Goal: Task Accomplishment & Management: Use online tool/utility

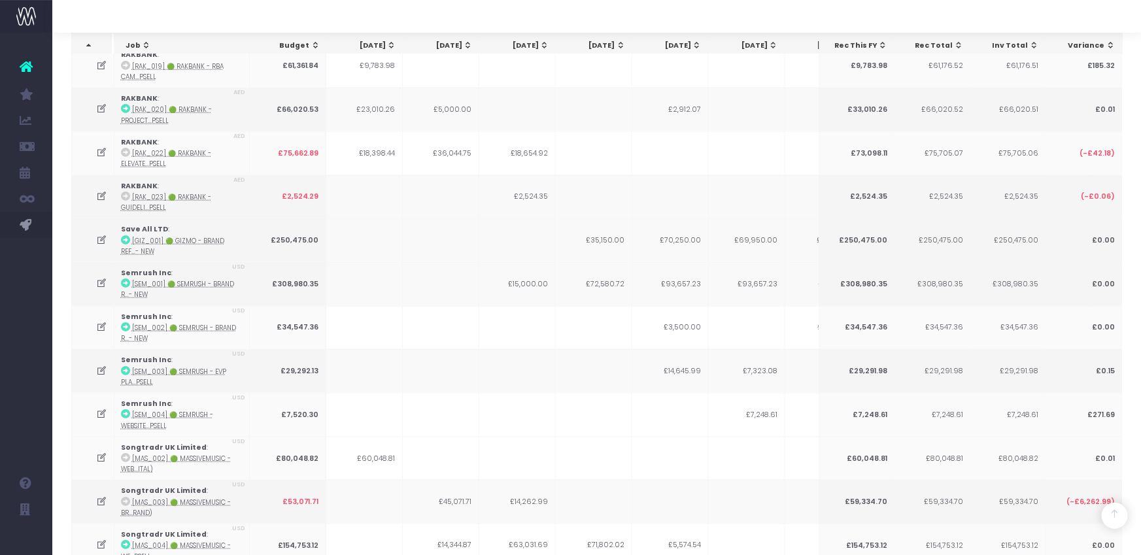
scroll to position [0, 395]
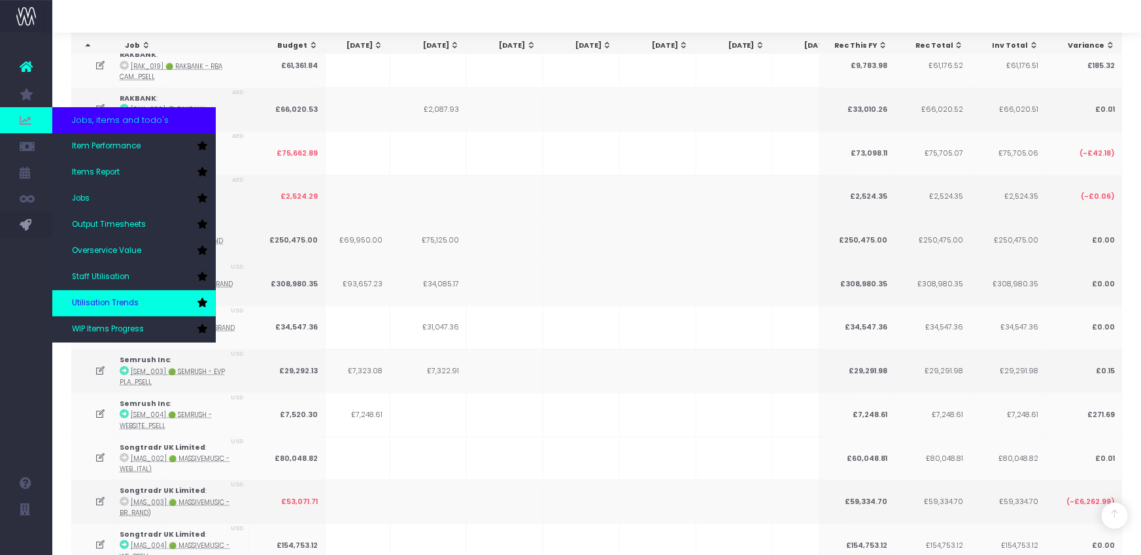
click at [98, 303] on span "Utilisation Trends" at bounding box center [105, 304] width 67 height 12
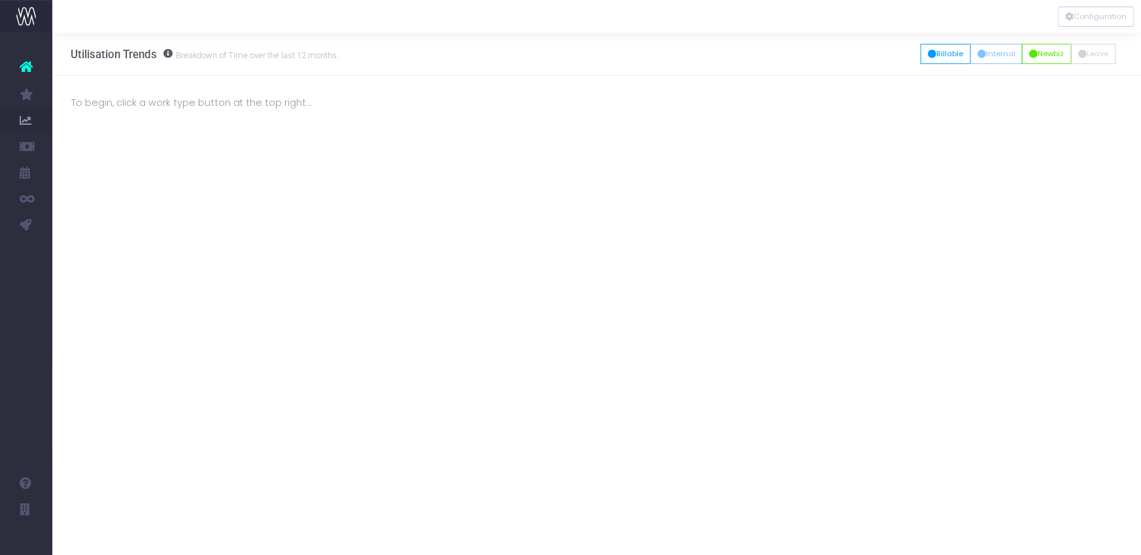
drag, startPoint x: 880, startPoint y: 115, endPoint x: 915, endPoint y: 80, distance: 49.0
click at [882, 114] on div "To begin, click a work type button at the top right... Summaries 1 month 2 mont…" at bounding box center [596, 116] width 1089 height 80
click at [947, 54] on button "Billable" at bounding box center [946, 54] width 50 height 20
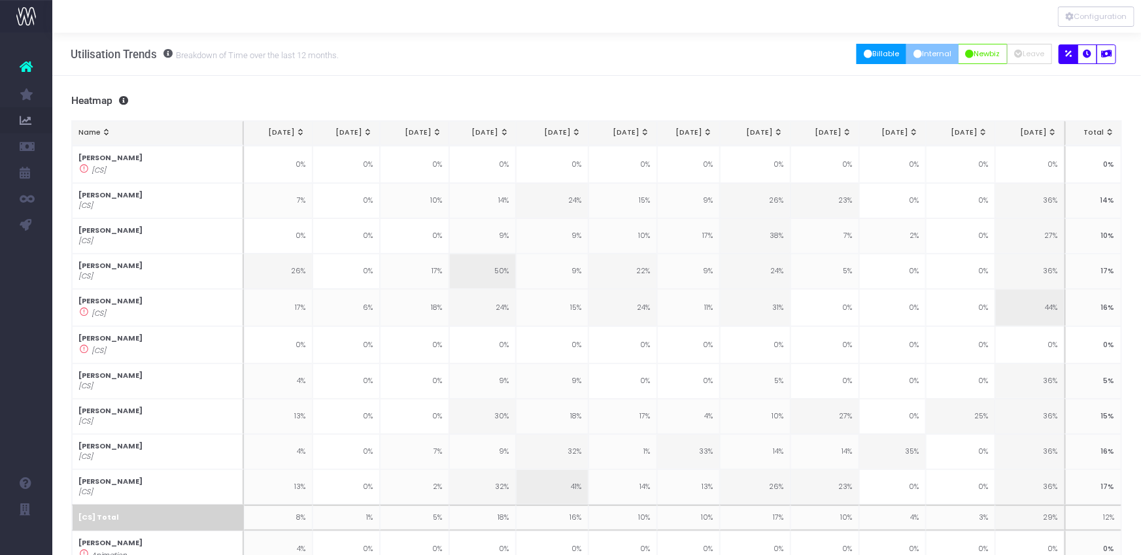
click at [927, 53] on button "Internal" at bounding box center [933, 54] width 53 height 20
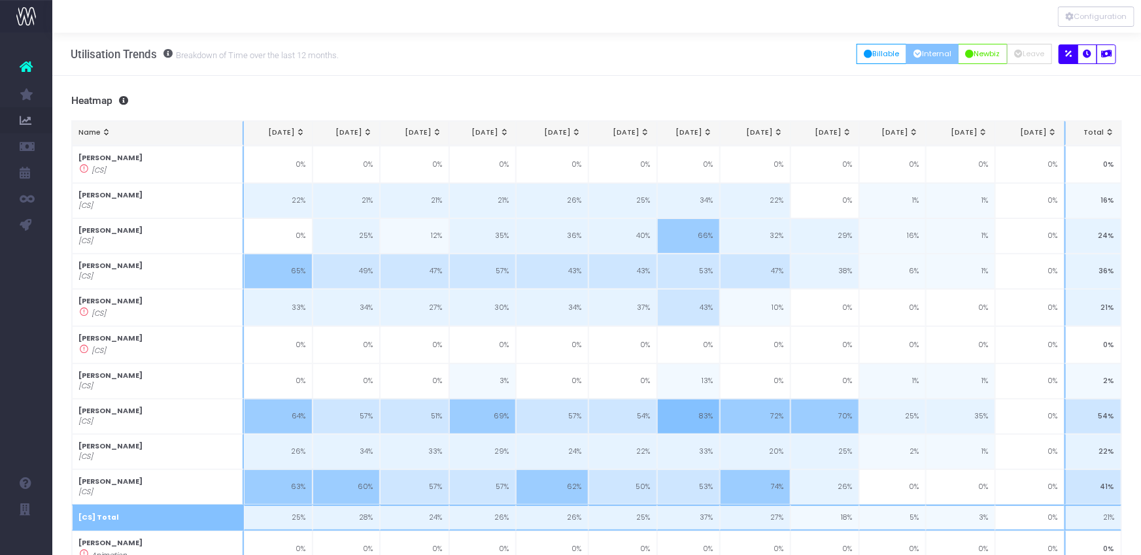
scroll to position [1, 0]
click at [967, 53] on icon "button" at bounding box center [970, 53] width 9 height 0
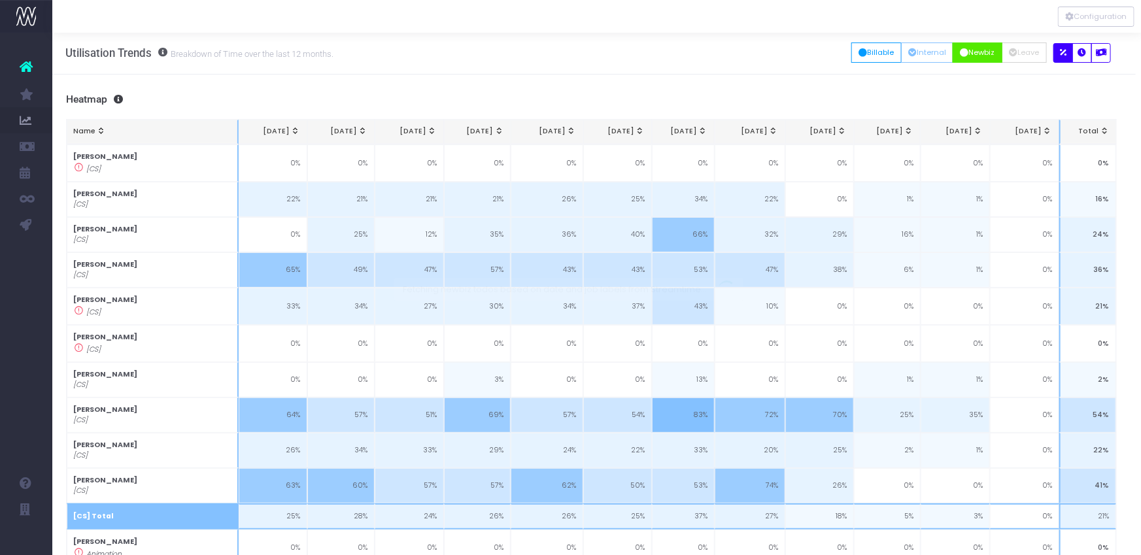
scroll to position [1, 6]
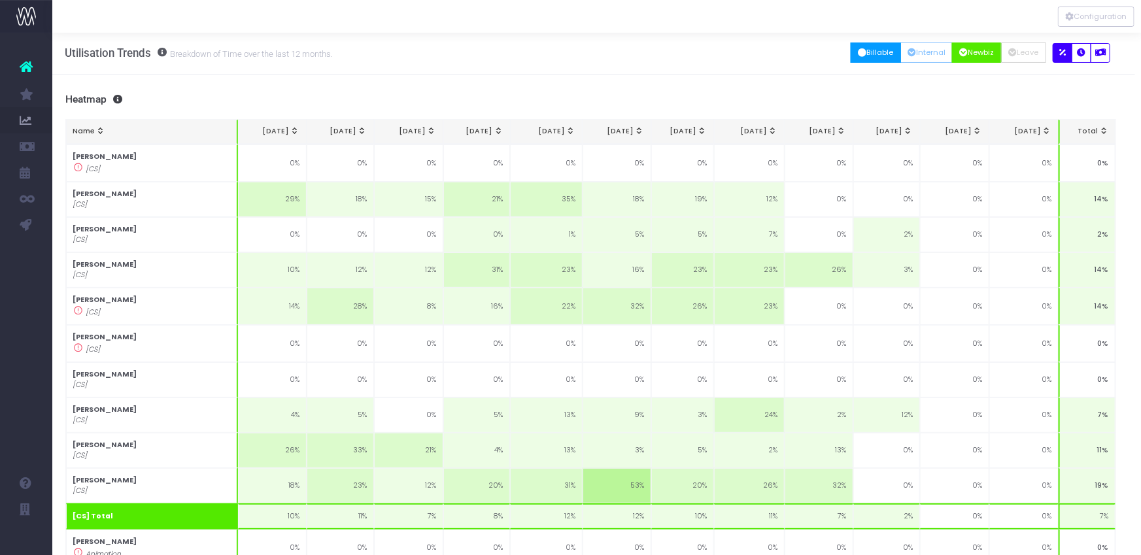
click at [858, 53] on icon "button" at bounding box center [862, 53] width 9 height 0
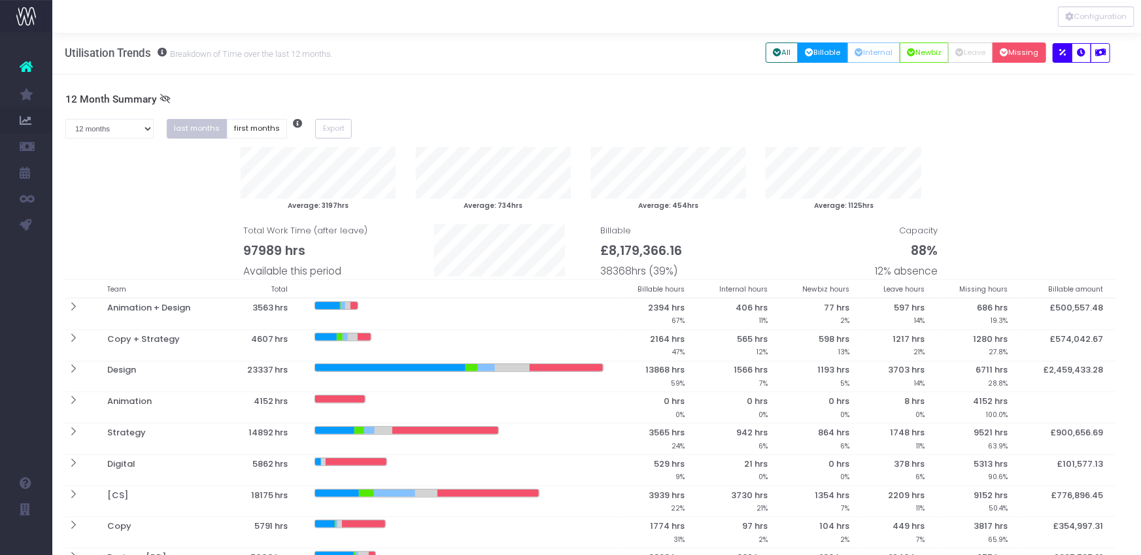
click at [1006, 53] on icon "button" at bounding box center [1005, 53] width 9 height 0
click at [1078, 53] on icon "button" at bounding box center [1082, 53] width 9 height 0
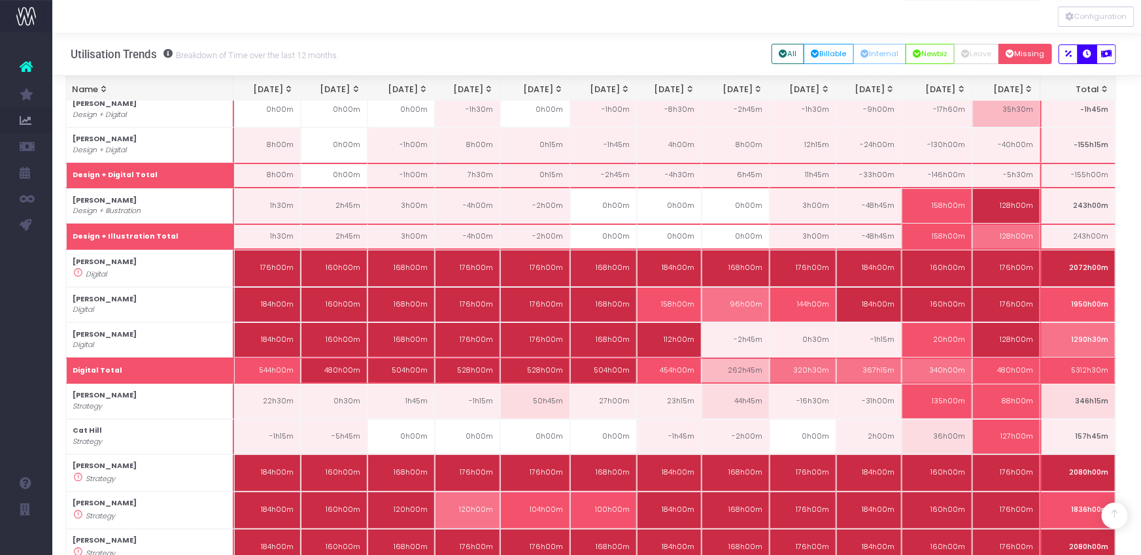
scroll to position [2525, 6]
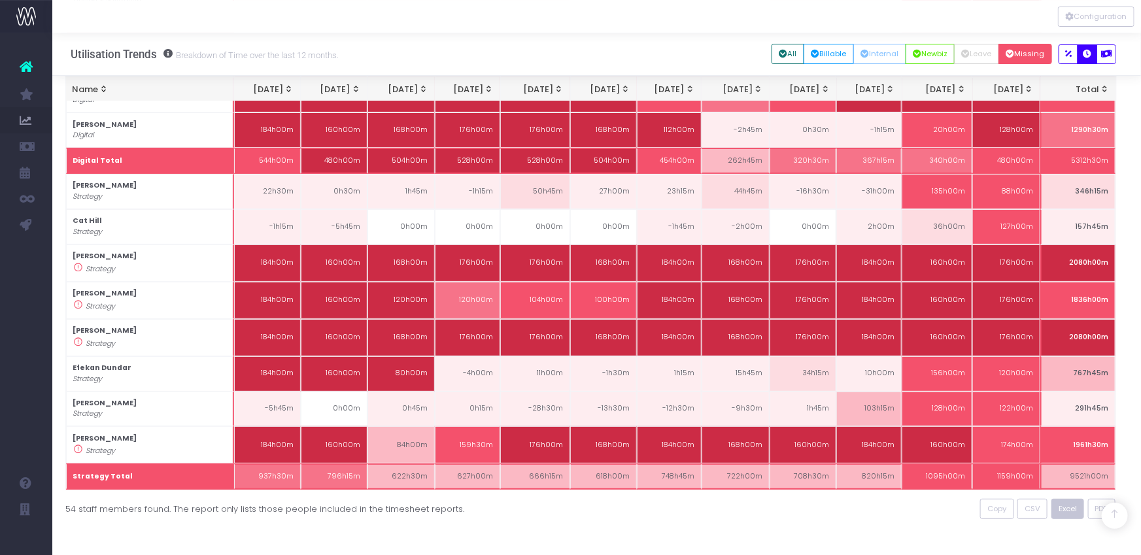
click at [1062, 506] on span "Excel" at bounding box center [1068, 509] width 18 height 11
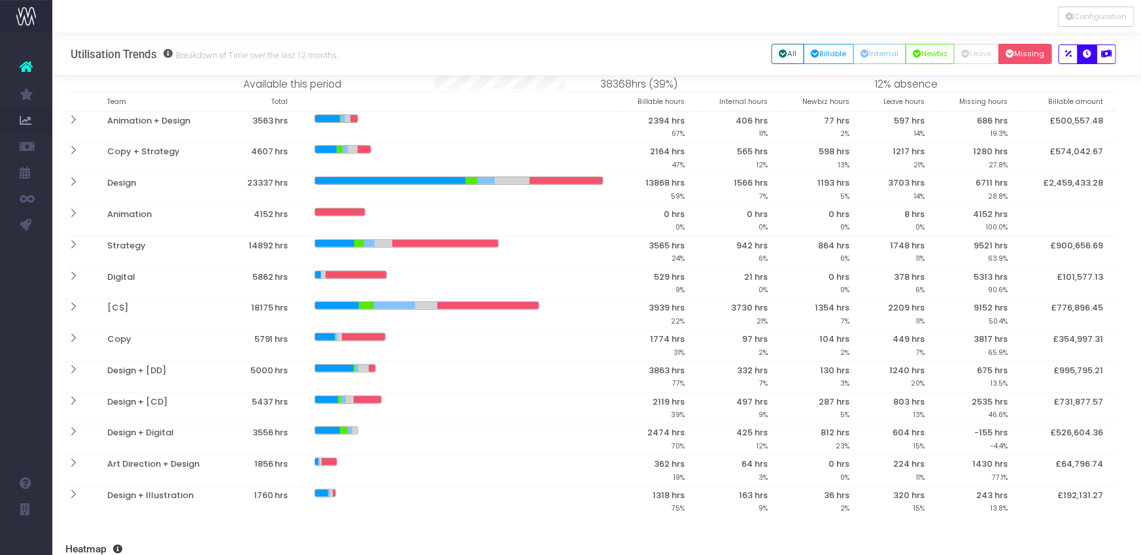
scroll to position [0, 6]
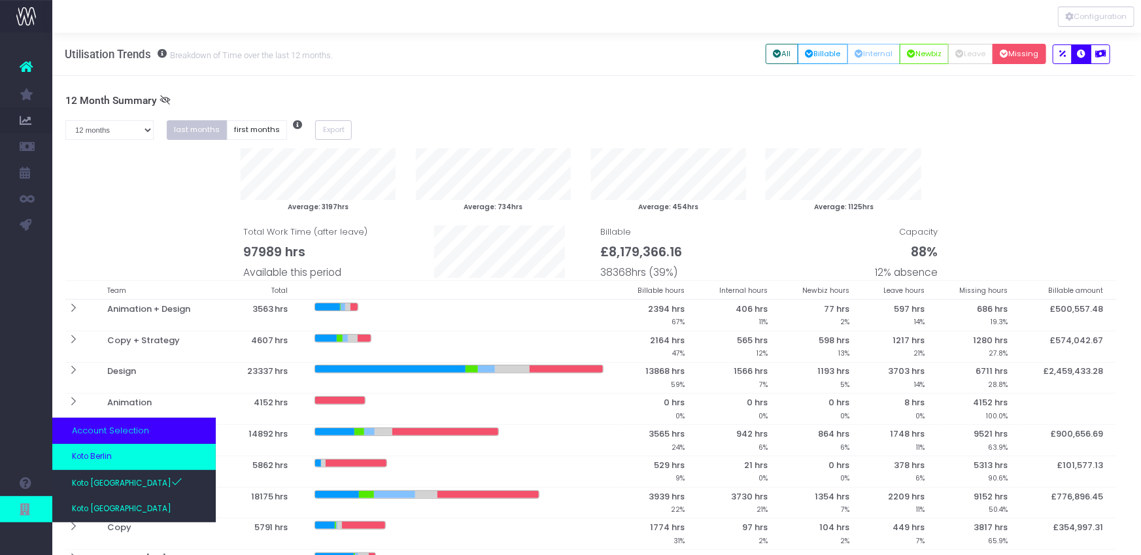
click at [88, 452] on span "Koto Berlin" at bounding box center [92, 457] width 40 height 12
